Goal: Task Accomplishment & Management: Manage account settings

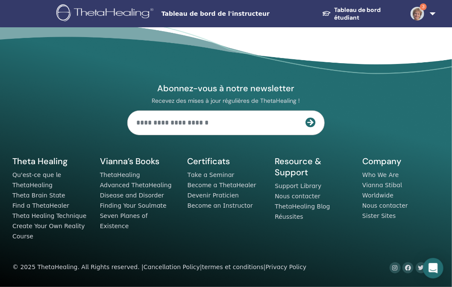
click at [432, 12] on link "3" at bounding box center [418, 13] width 31 height 27
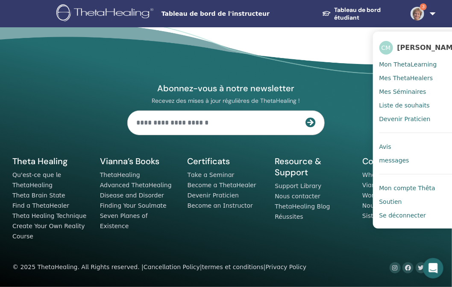
click at [321, 37] on div "Abonnez-vous à notre newsletter Recevez des mises à jour régulières de ThetaHea…" at bounding box center [225, 147] width 437 height 252
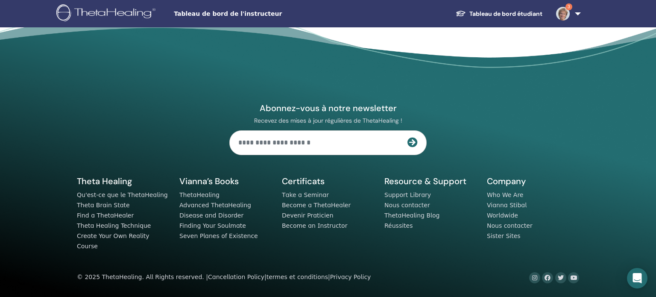
click at [229, 14] on span "Tableau de bord de l'instructeur" at bounding box center [238, 13] width 128 height 9
click at [451, 12] on link "3" at bounding box center [566, 13] width 35 height 27
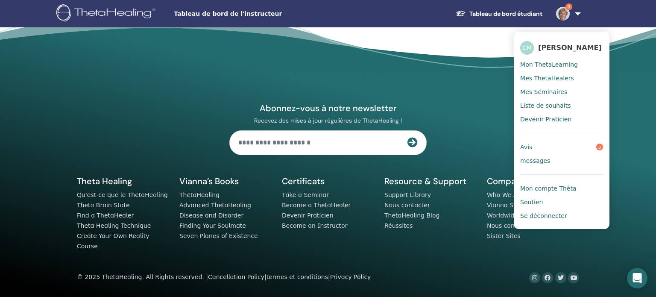
click at [451, 147] on span "Avis" at bounding box center [526, 147] width 12 height 8
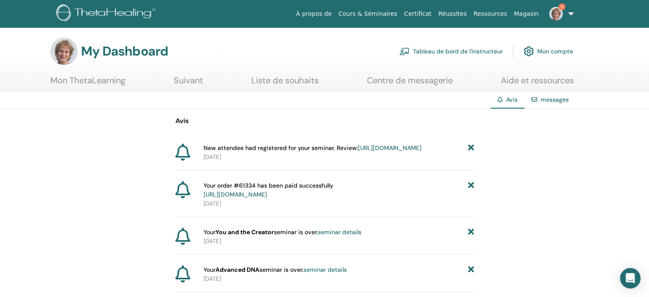
click at [441, 52] on link "Tableau de bord de l'instructeur" at bounding box center [451, 51] width 103 height 19
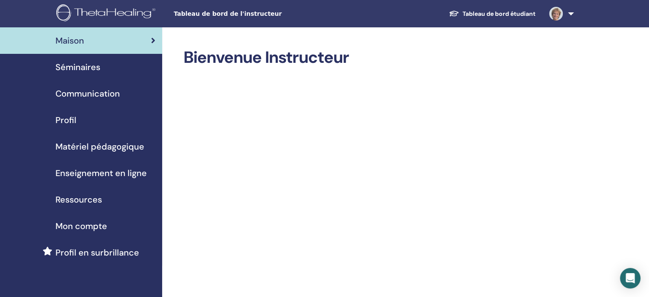
click at [88, 67] on span "Séminaires" at bounding box center [77, 67] width 45 height 13
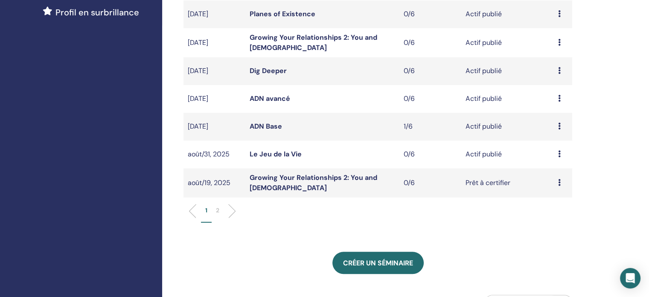
scroll to position [242, 0]
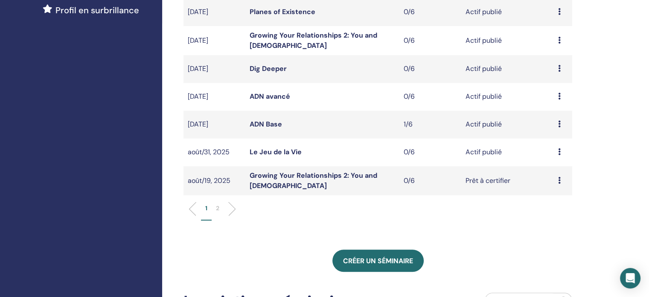
click at [560, 122] on icon at bounding box center [559, 123] width 3 height 7
click at [557, 153] on link "Participants" at bounding box center [557, 154] width 38 height 9
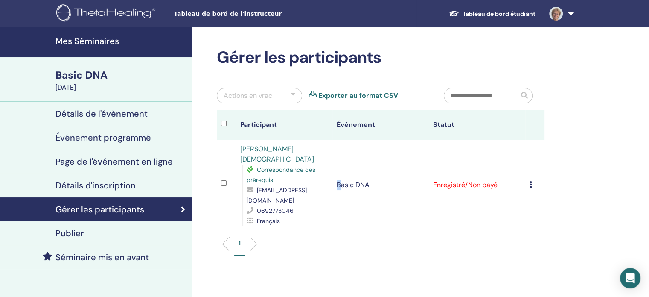
drag, startPoint x: 336, startPoint y: 187, endPoint x: 340, endPoint y: 208, distance: 20.8
click at [340, 208] on td "Basic DNA" at bounding box center [381, 185] width 96 height 91
drag, startPoint x: 333, startPoint y: 189, endPoint x: 245, endPoint y: 188, distance: 87.9
click at [245, 188] on div "Correspondance des prérequis [EMAIL_ADDRESS][DOMAIN_NAME] 0692773046 Français" at bounding box center [285, 194] width 86 height 61
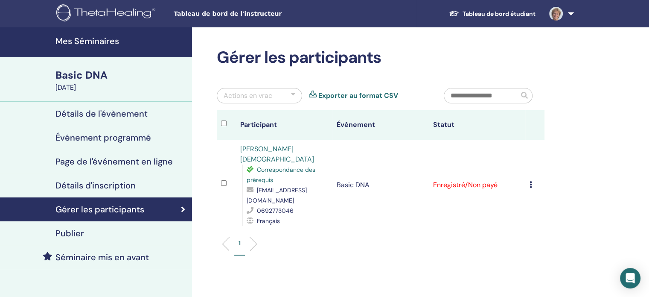
copy span "[EMAIL_ADDRESS][DOMAIN_NAME]"
